Goal: Information Seeking & Learning: Check status

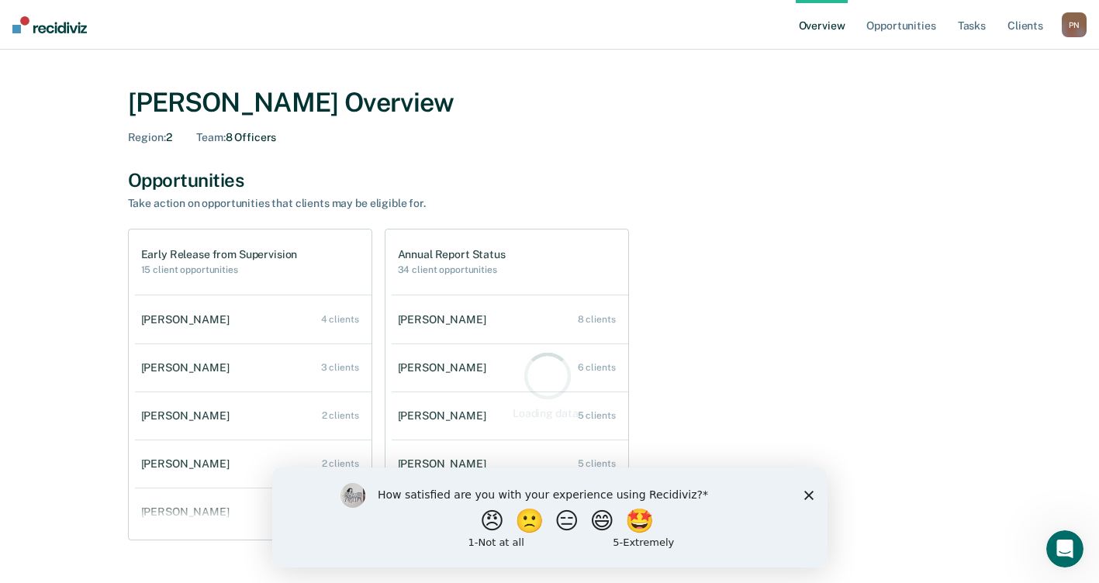
scroll to position [78, 0]
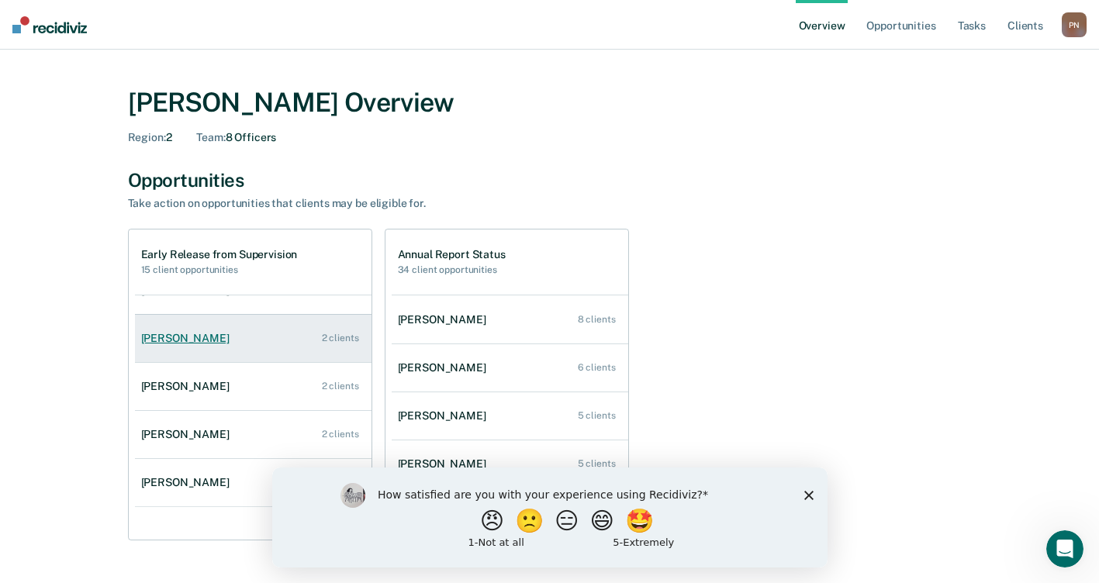
click at [212, 349] on link "[PERSON_NAME] 2 clients" at bounding box center [253, 338] width 237 height 44
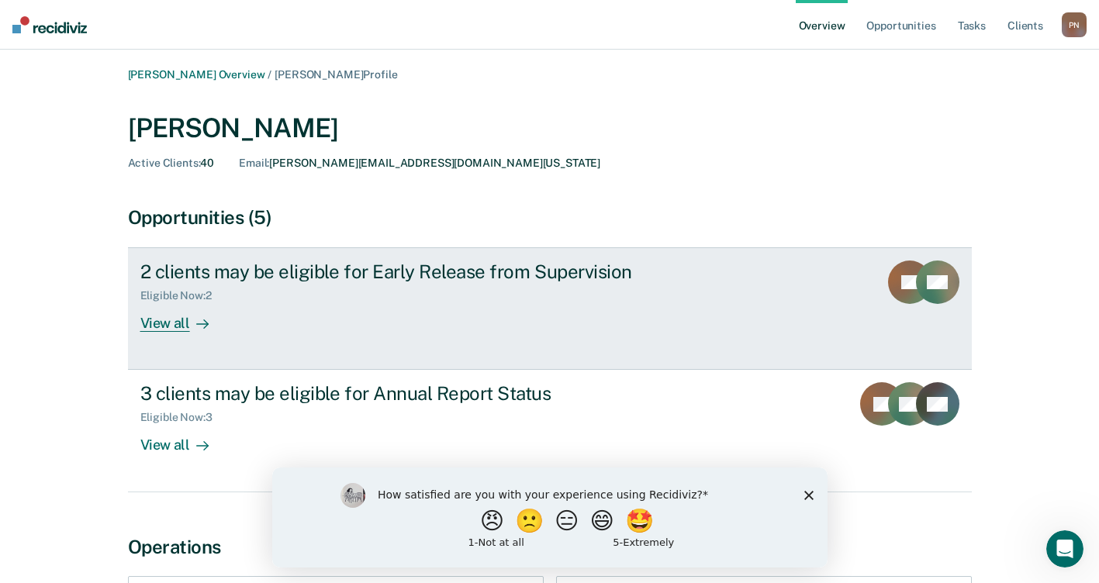
click at [196, 322] on icon at bounding box center [202, 324] width 12 height 12
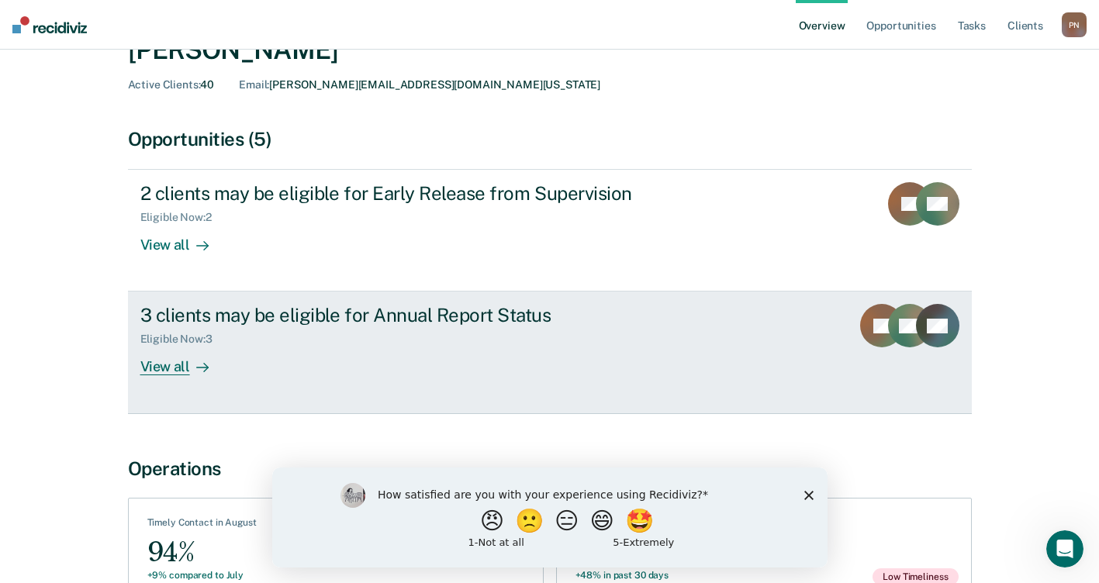
scroll to position [155, 0]
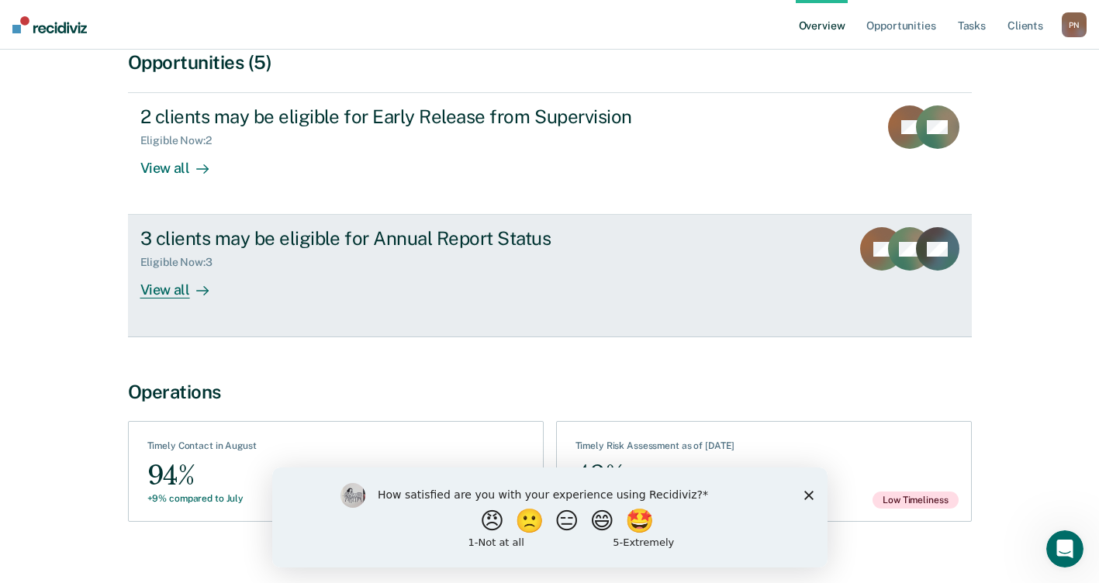
click at [168, 287] on div "View all" at bounding box center [183, 284] width 87 height 30
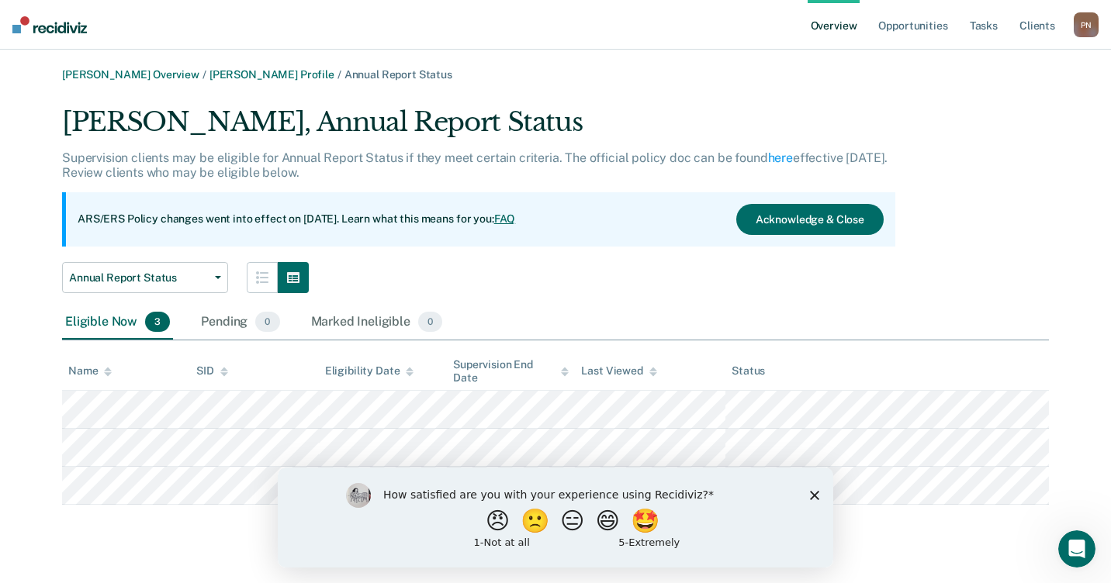
click at [817, 500] on div "How satisfied are you with your experience using Recidiviz? 😠 🙁 😑 😄 🤩 1 - Not a…" at bounding box center [555, 517] width 555 height 100
click at [809, 496] on div "How satisfied are you with your experience using Recidiviz? 😠 🙁 😑 😄 🤩 1 - Not a…" at bounding box center [555, 517] width 555 height 100
click at [814, 494] on polygon "Close survey" at bounding box center [814, 494] width 9 height 9
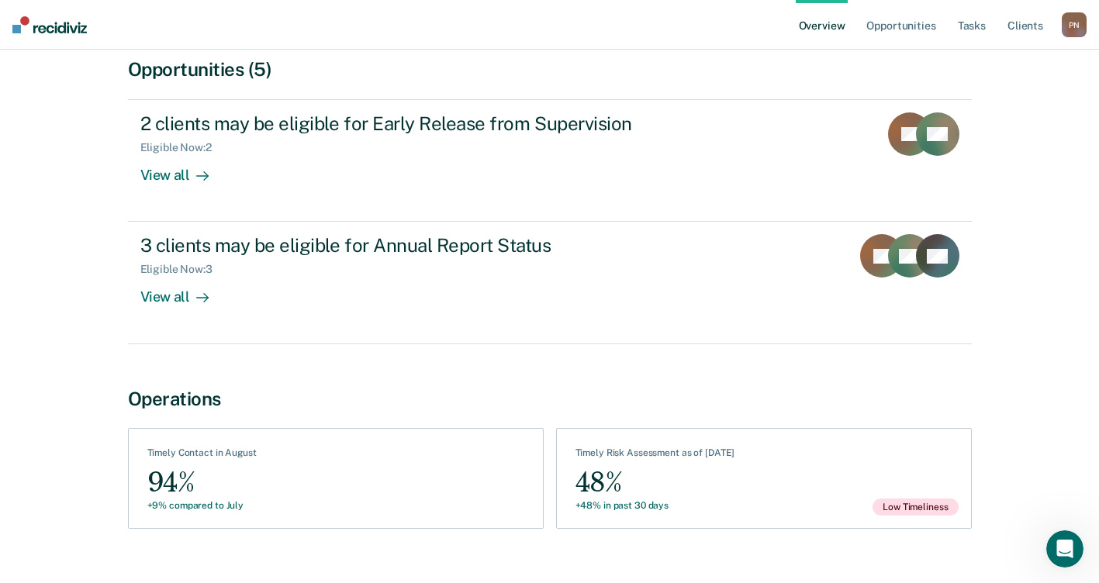
scroll to position [174, 0]
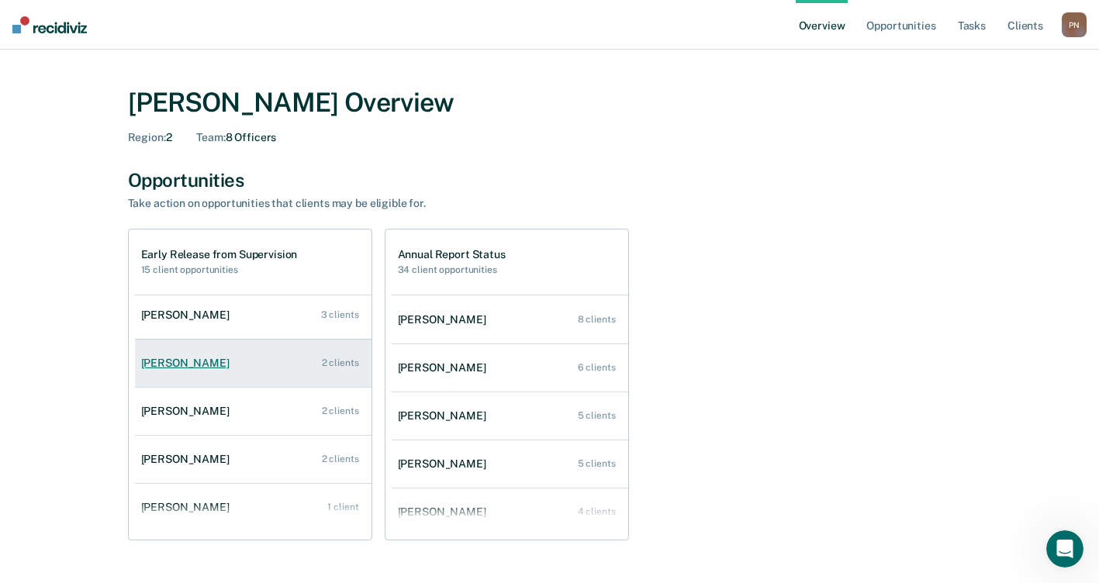
scroll to position [78, 0]
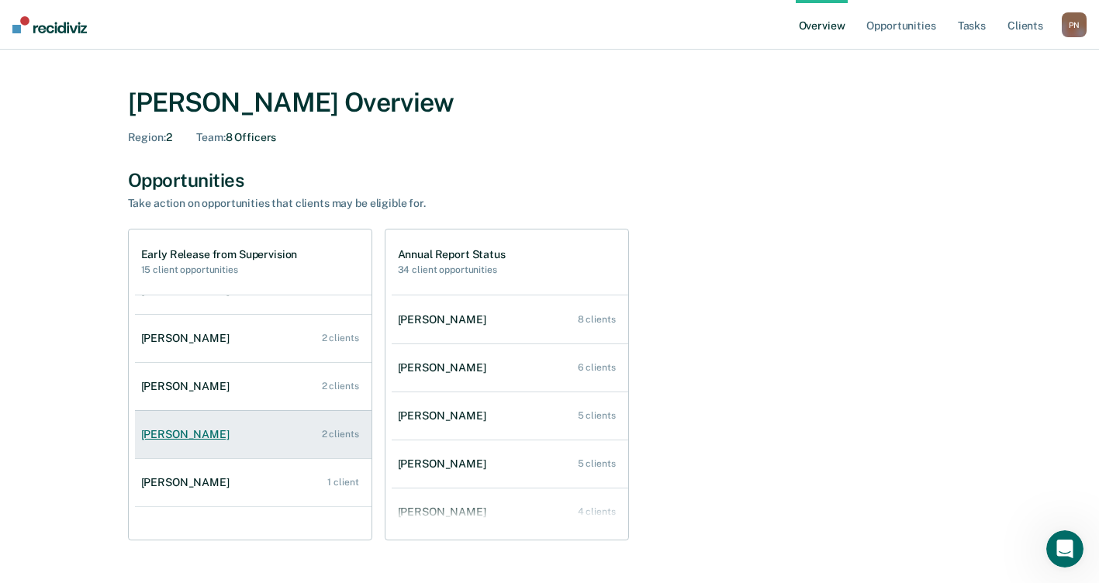
click at [186, 434] on div "[PERSON_NAME]" at bounding box center [188, 434] width 95 height 13
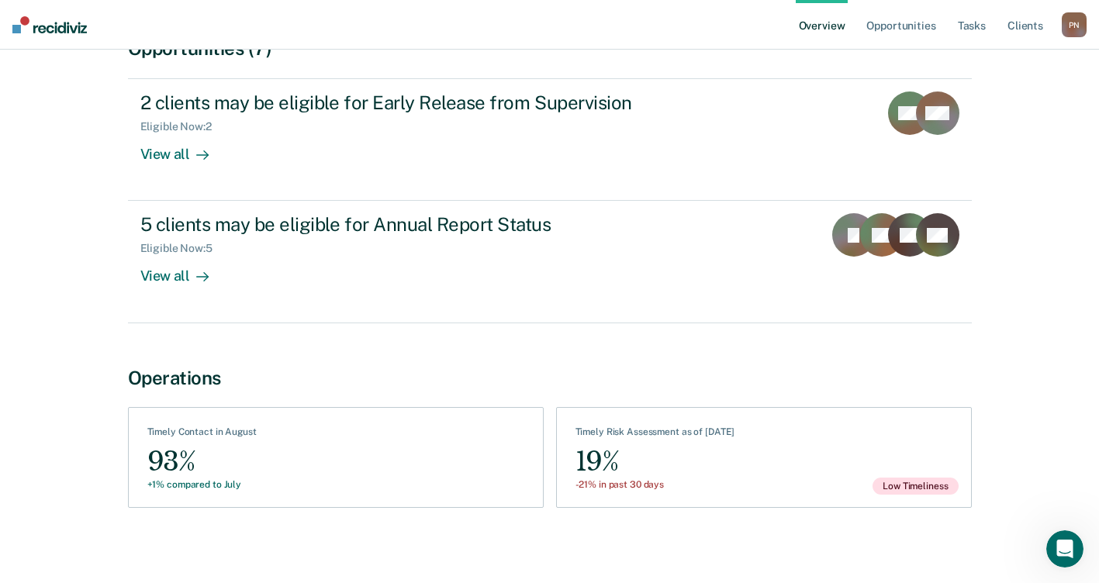
scroll to position [174, 0]
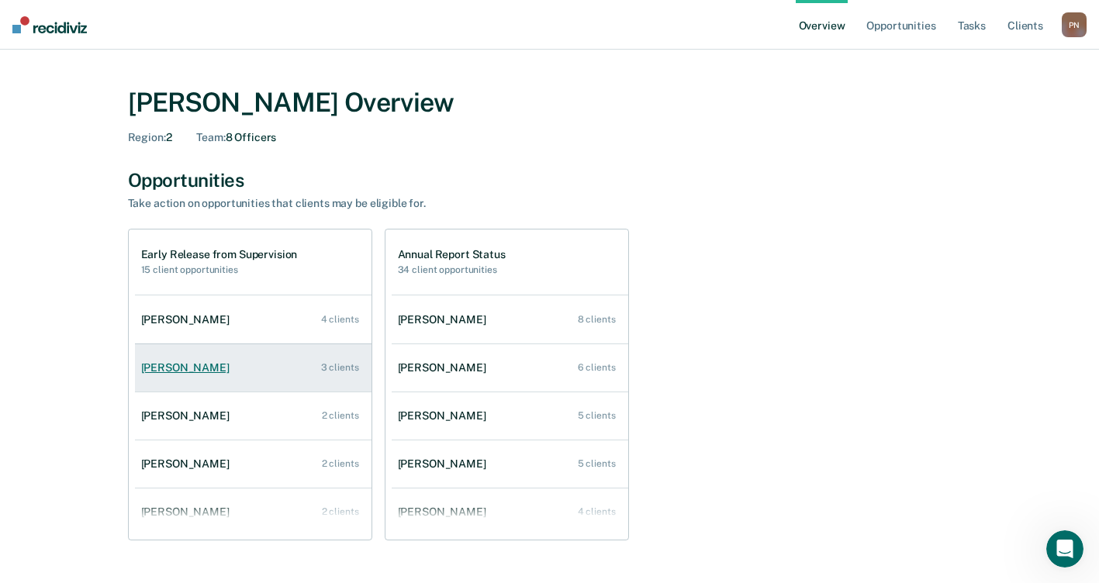
click at [190, 361] on div "[PERSON_NAME]" at bounding box center [188, 367] width 95 height 13
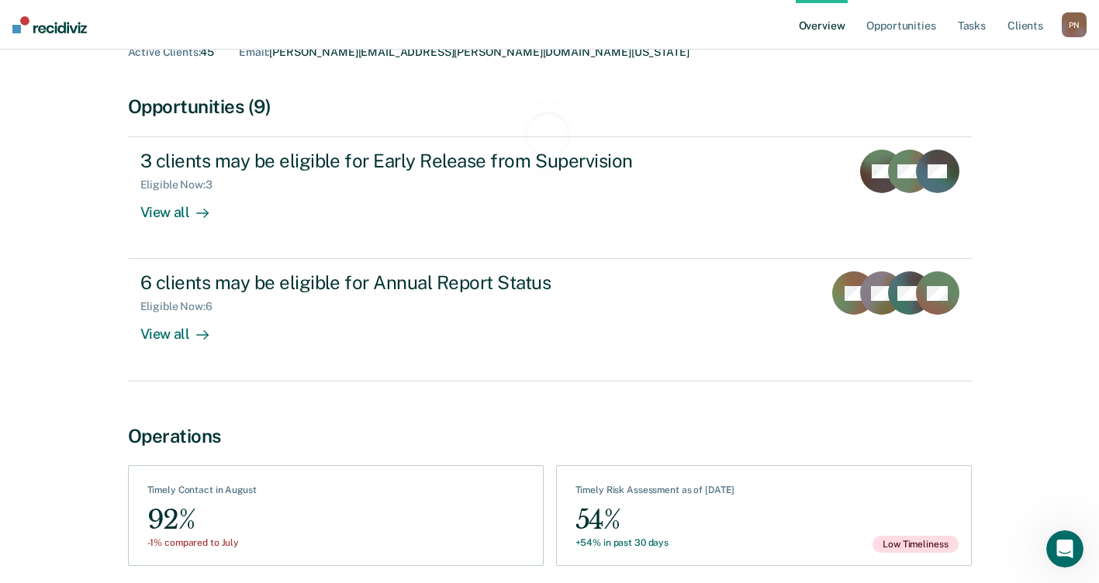
scroll to position [174, 0]
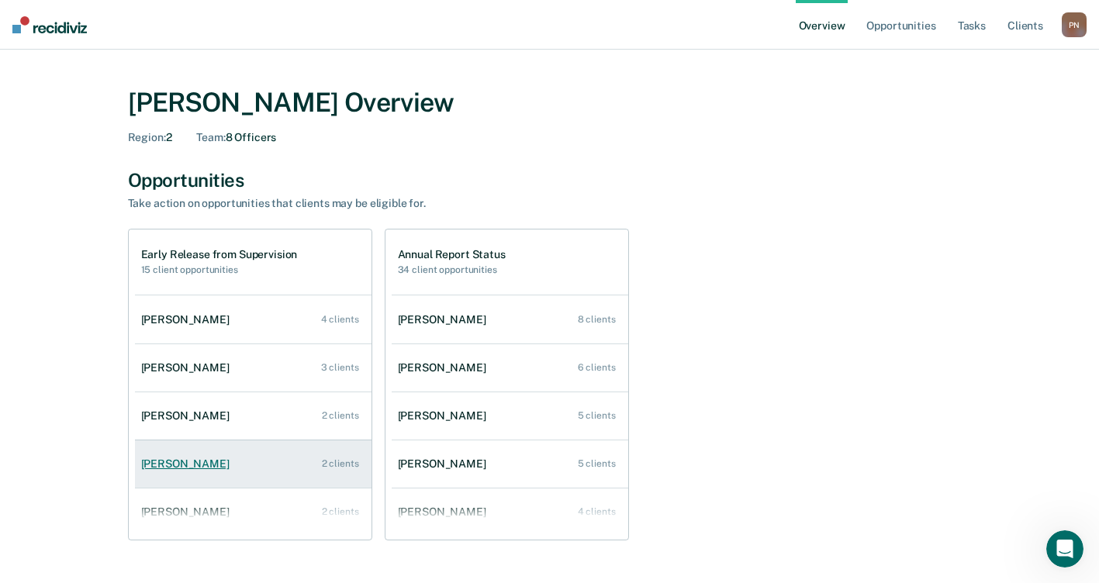
click at [205, 466] on div "[PERSON_NAME]" at bounding box center [188, 464] width 95 height 13
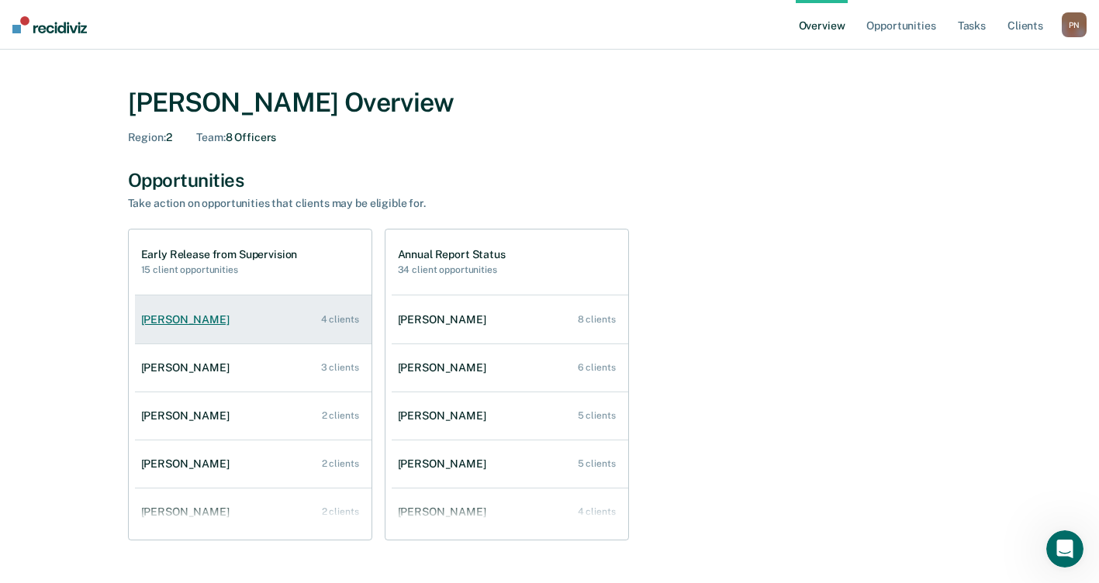
click at [229, 314] on link "[PERSON_NAME] 4 clients" at bounding box center [253, 320] width 237 height 44
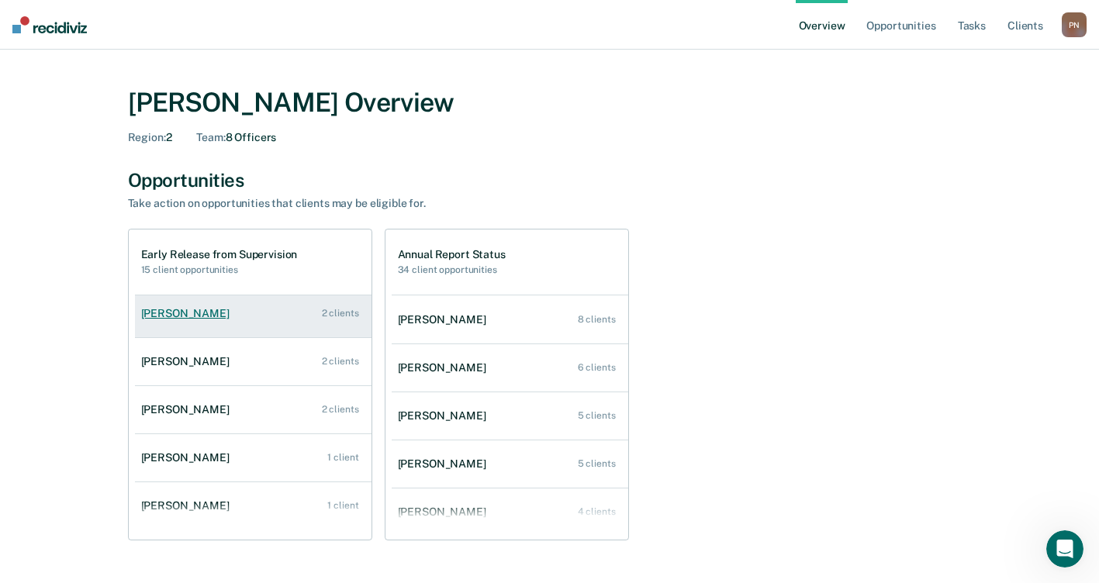
scroll to position [111, 0]
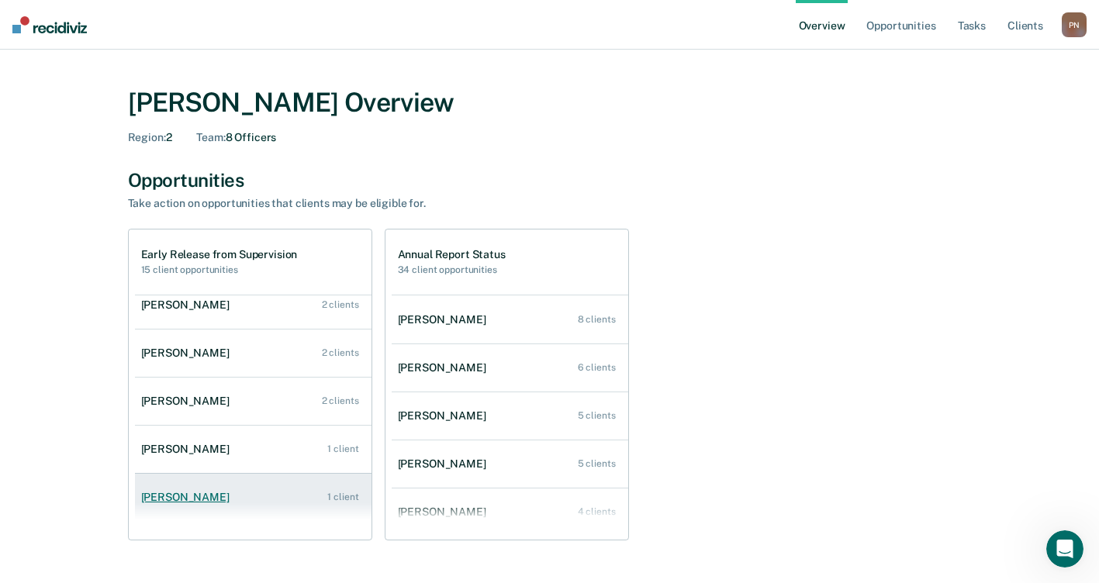
click at [218, 496] on div "[PERSON_NAME]" at bounding box center [188, 497] width 95 height 13
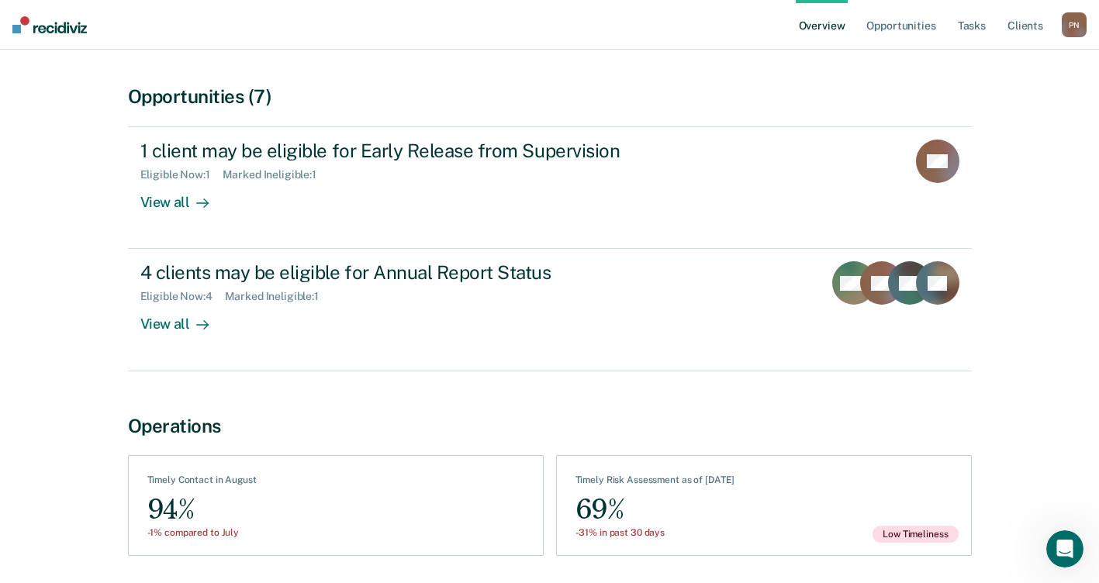
scroll to position [97, 0]
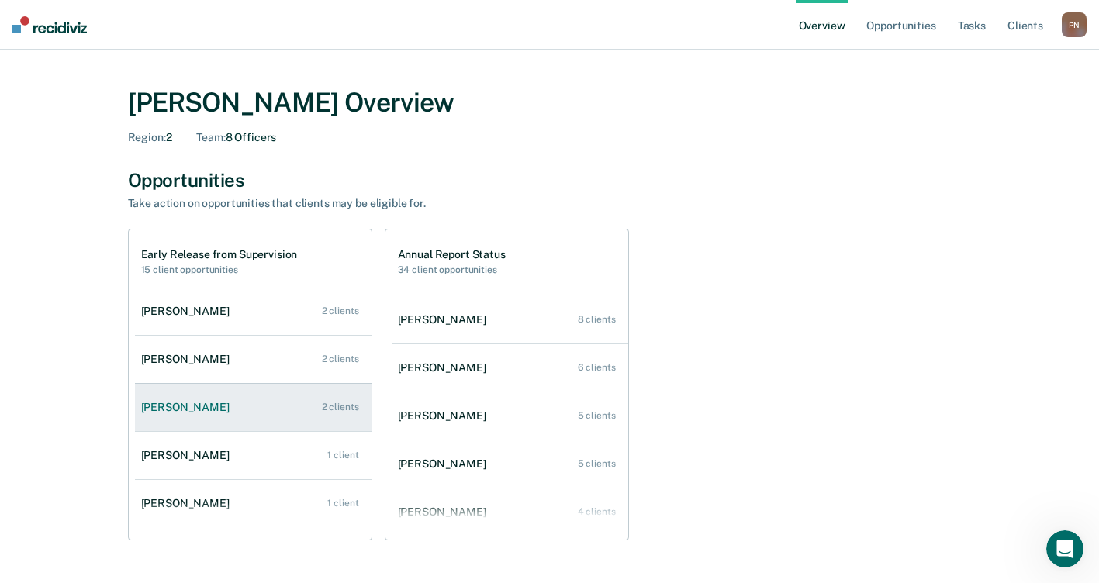
scroll to position [111, 0]
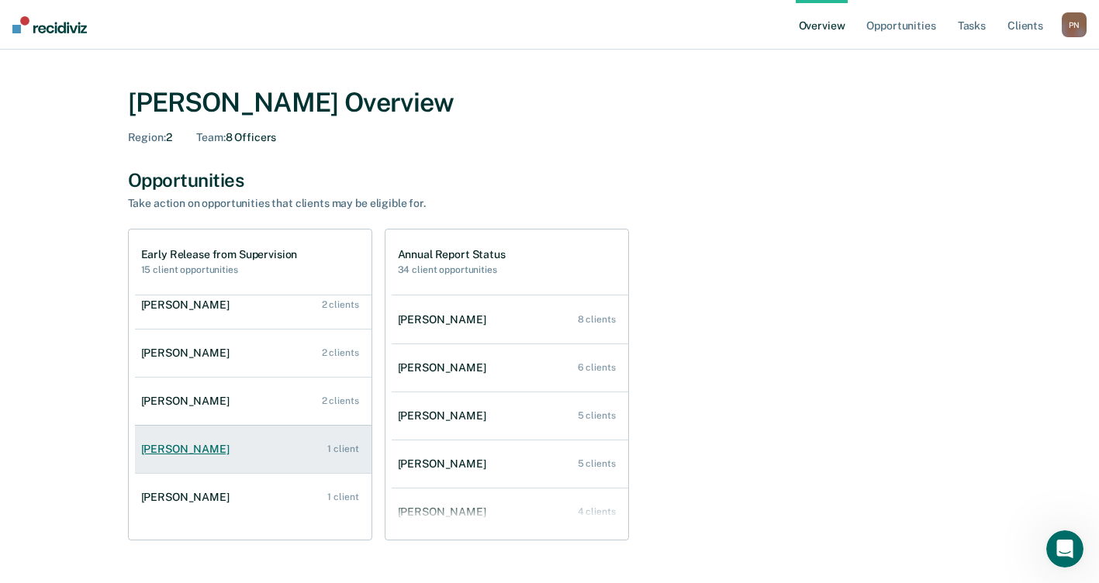
click at [198, 455] on div "[PERSON_NAME]" at bounding box center [188, 449] width 95 height 13
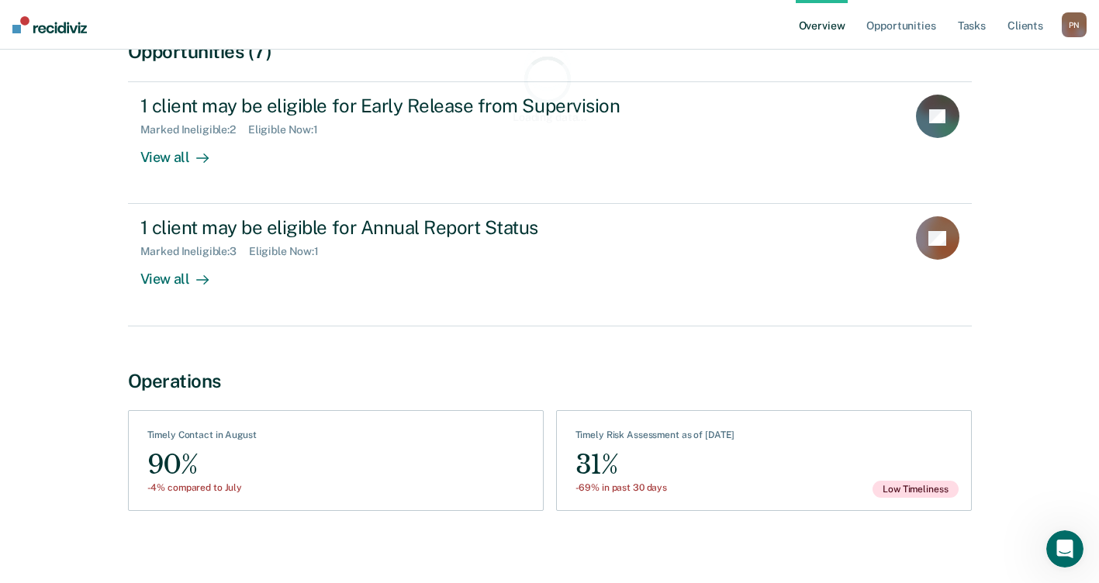
scroll to position [174, 0]
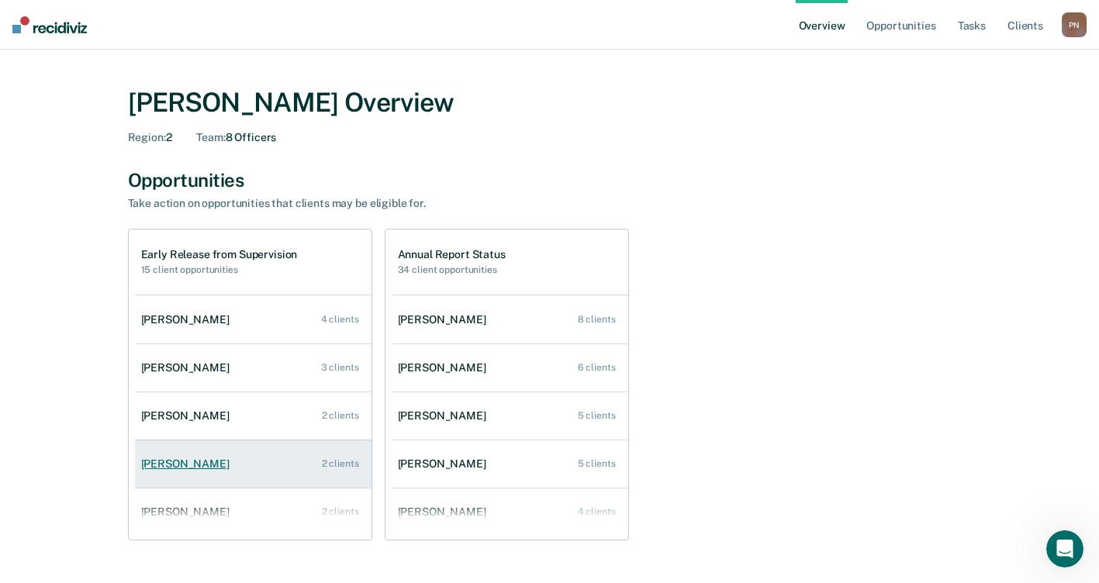
click at [175, 477] on link "[PERSON_NAME] 2 clients" at bounding box center [253, 464] width 237 height 44
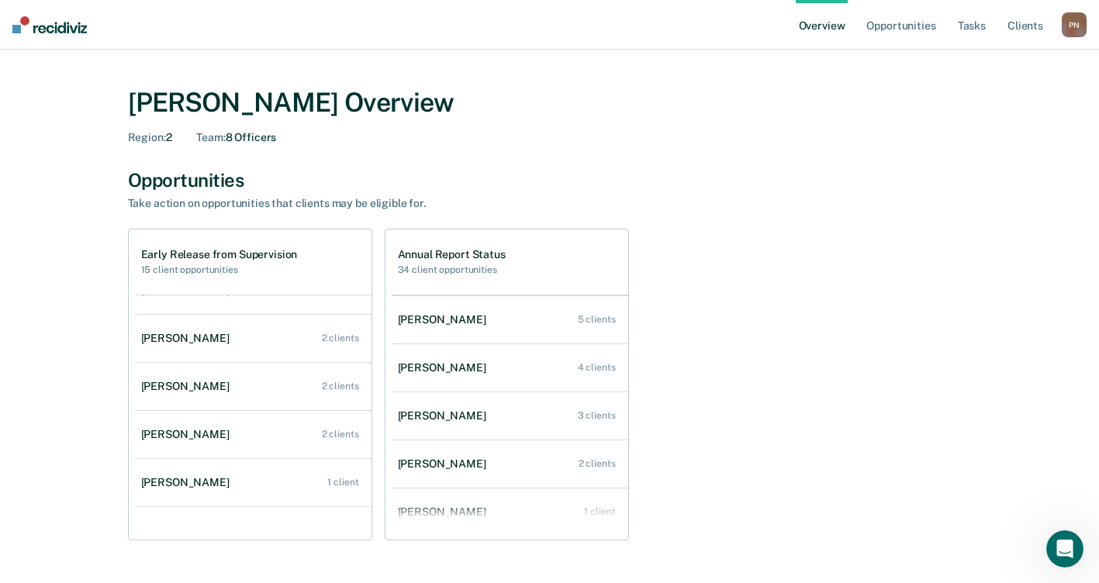
scroll to position [159, 0]
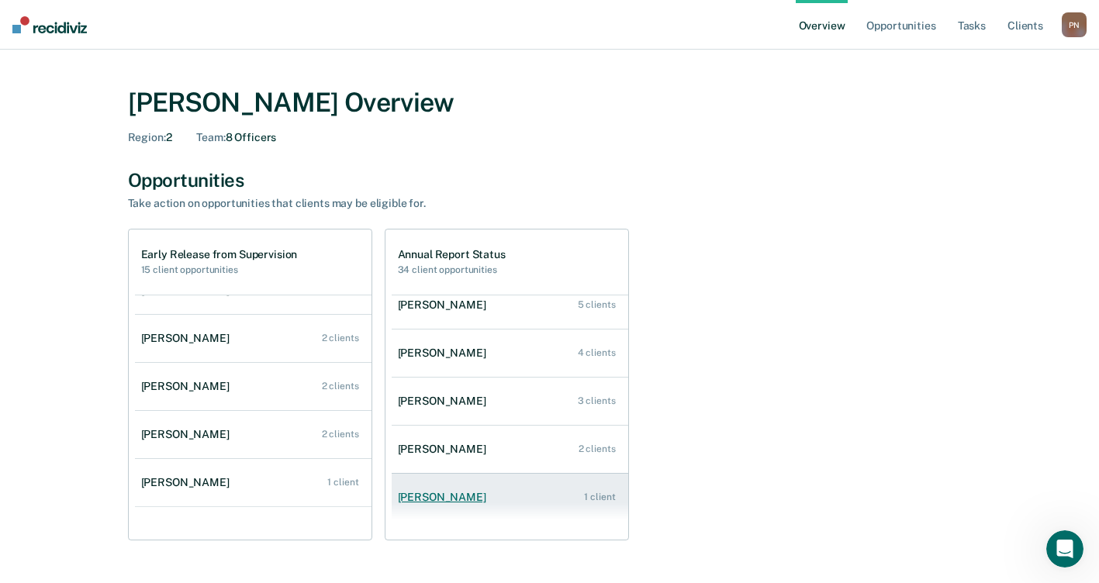
click at [437, 501] on div "[PERSON_NAME]" at bounding box center [445, 497] width 95 height 13
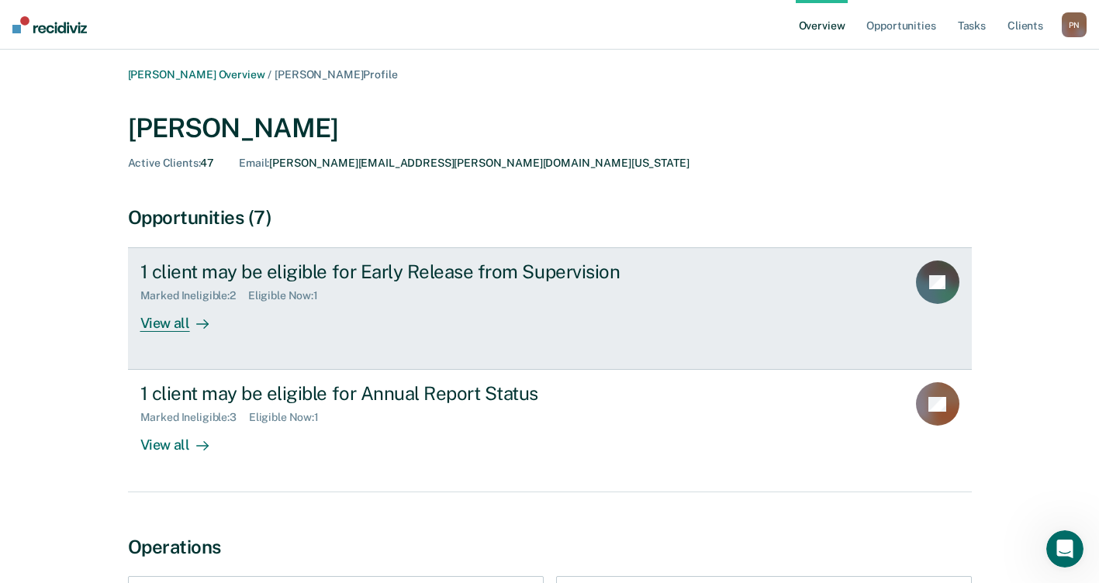
click at [175, 335] on link "1 client may be eligible for Early Release from Supervision Marked Ineligible :…" at bounding box center [550, 308] width 844 height 123
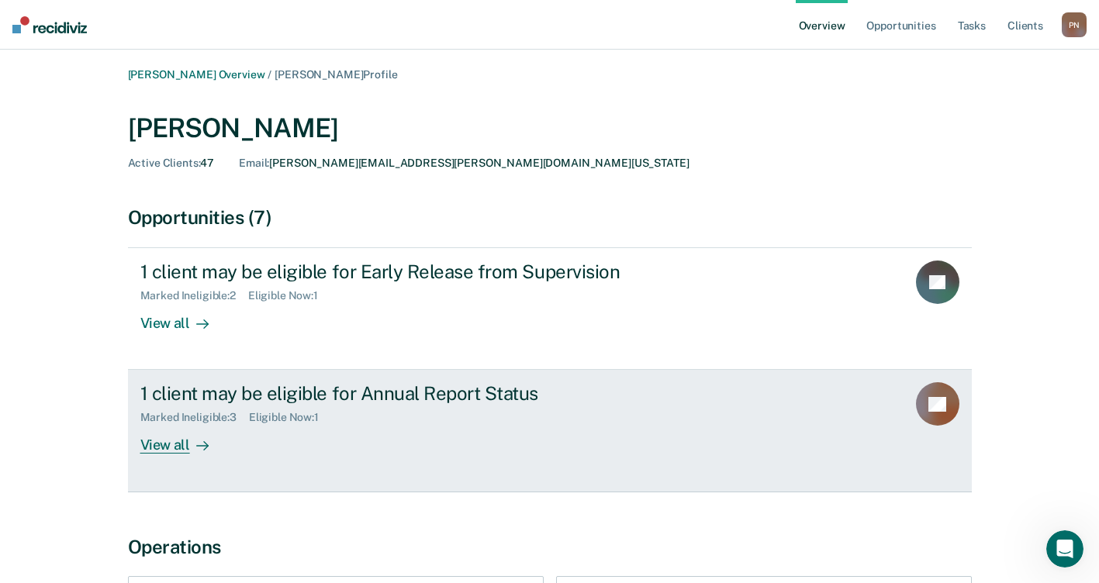
click at [171, 442] on div "View all" at bounding box center [183, 439] width 87 height 30
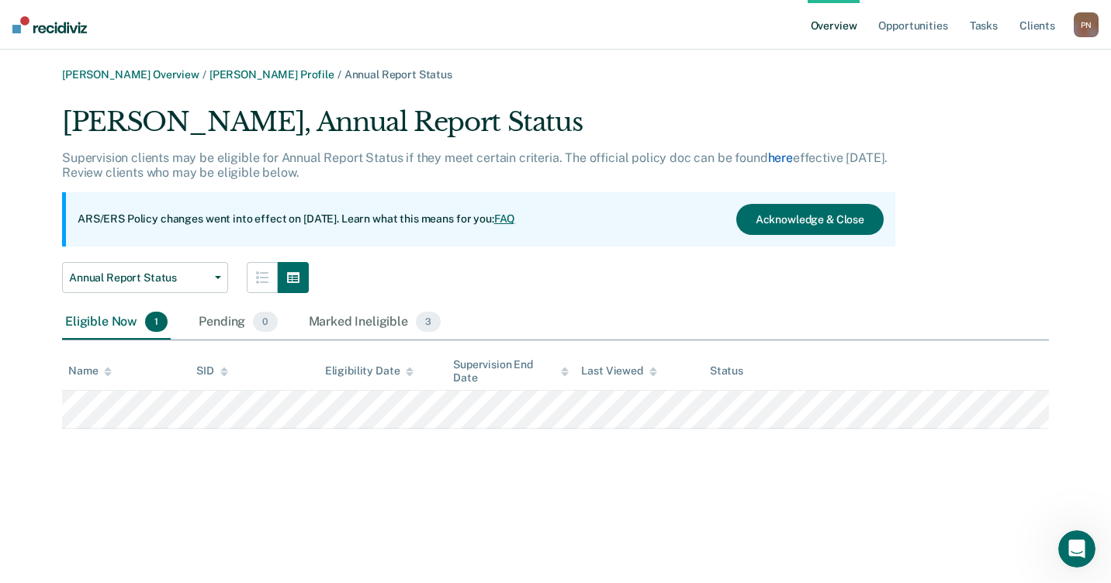
click at [768, 157] on link "here" at bounding box center [780, 157] width 25 height 15
